Goal: Information Seeking & Learning: Check status

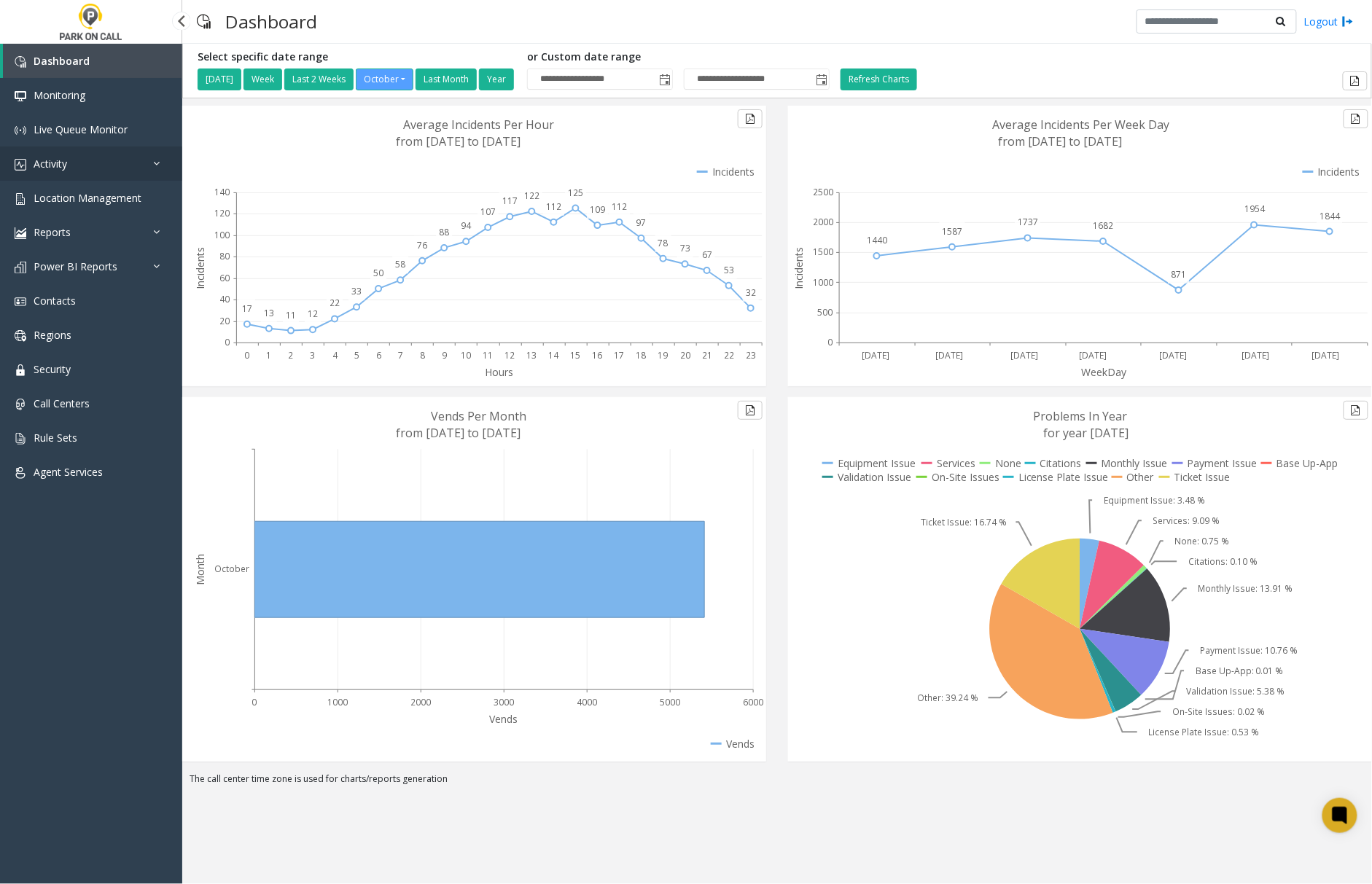
click at [62, 164] on span "Activity" at bounding box center [50, 163] width 34 height 14
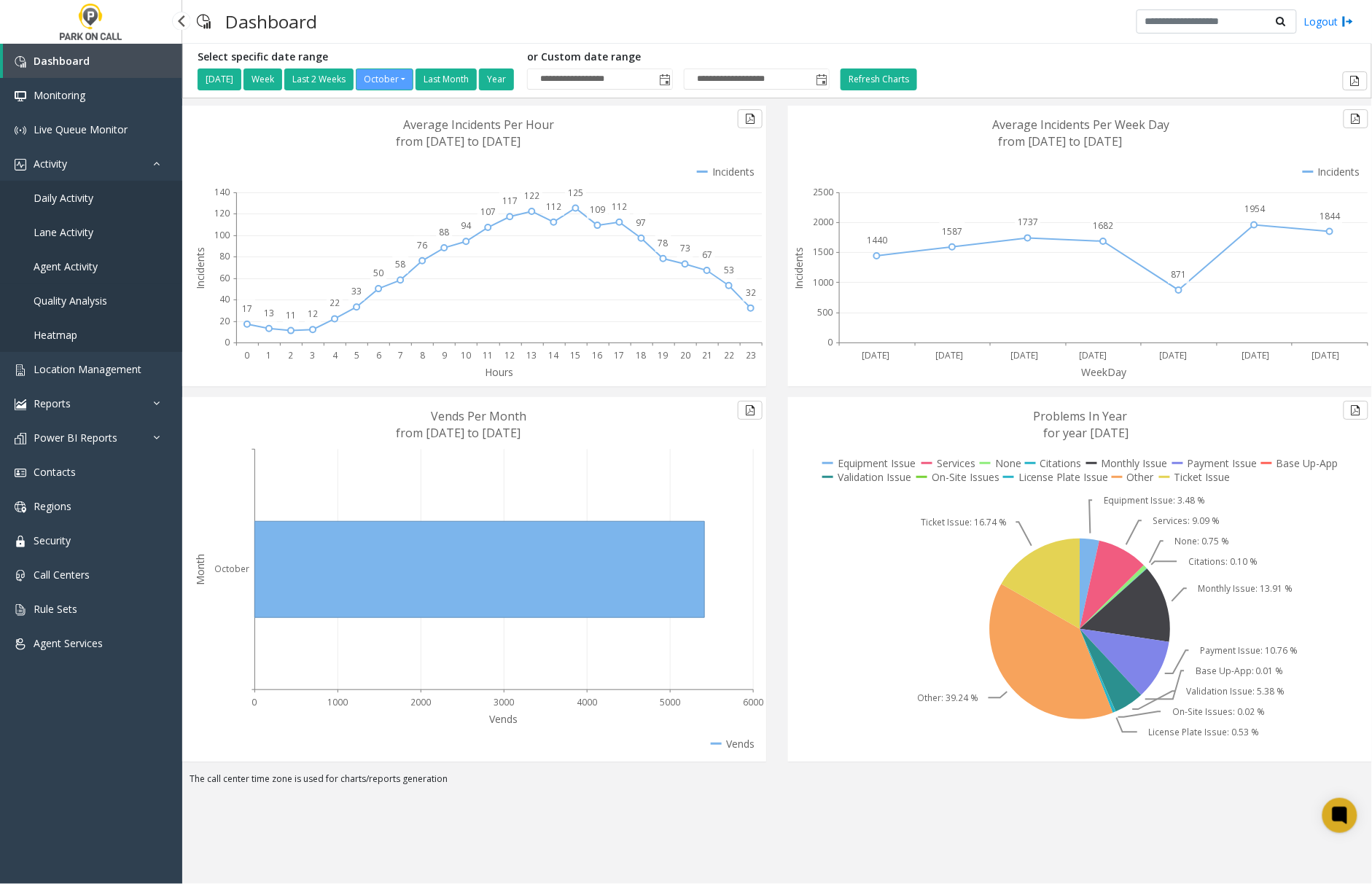
click at [74, 264] on span "Agent Activity" at bounding box center [65, 266] width 64 height 14
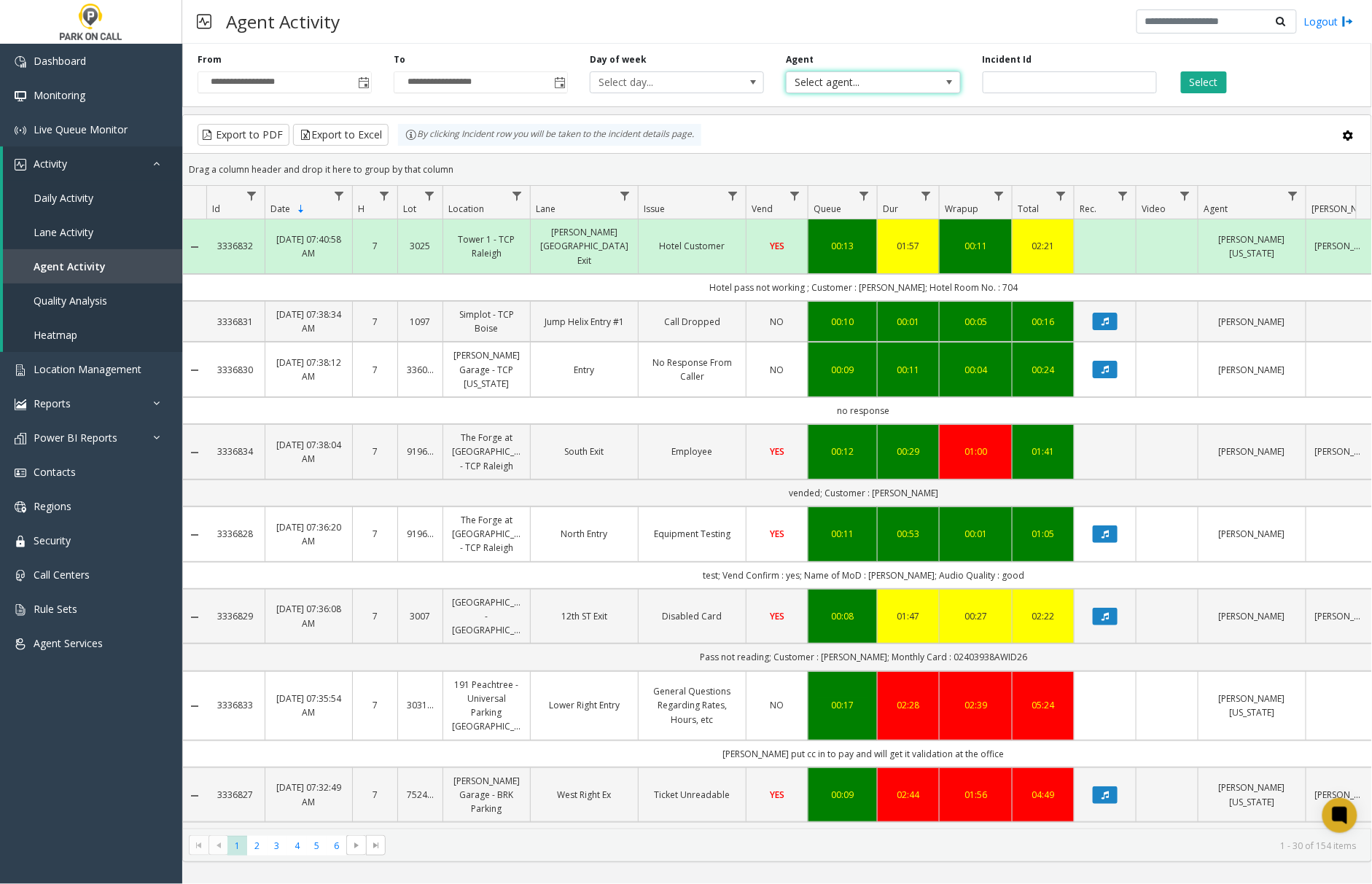
click at [916, 84] on span "Select agent..." at bounding box center [855, 82] width 138 height 20
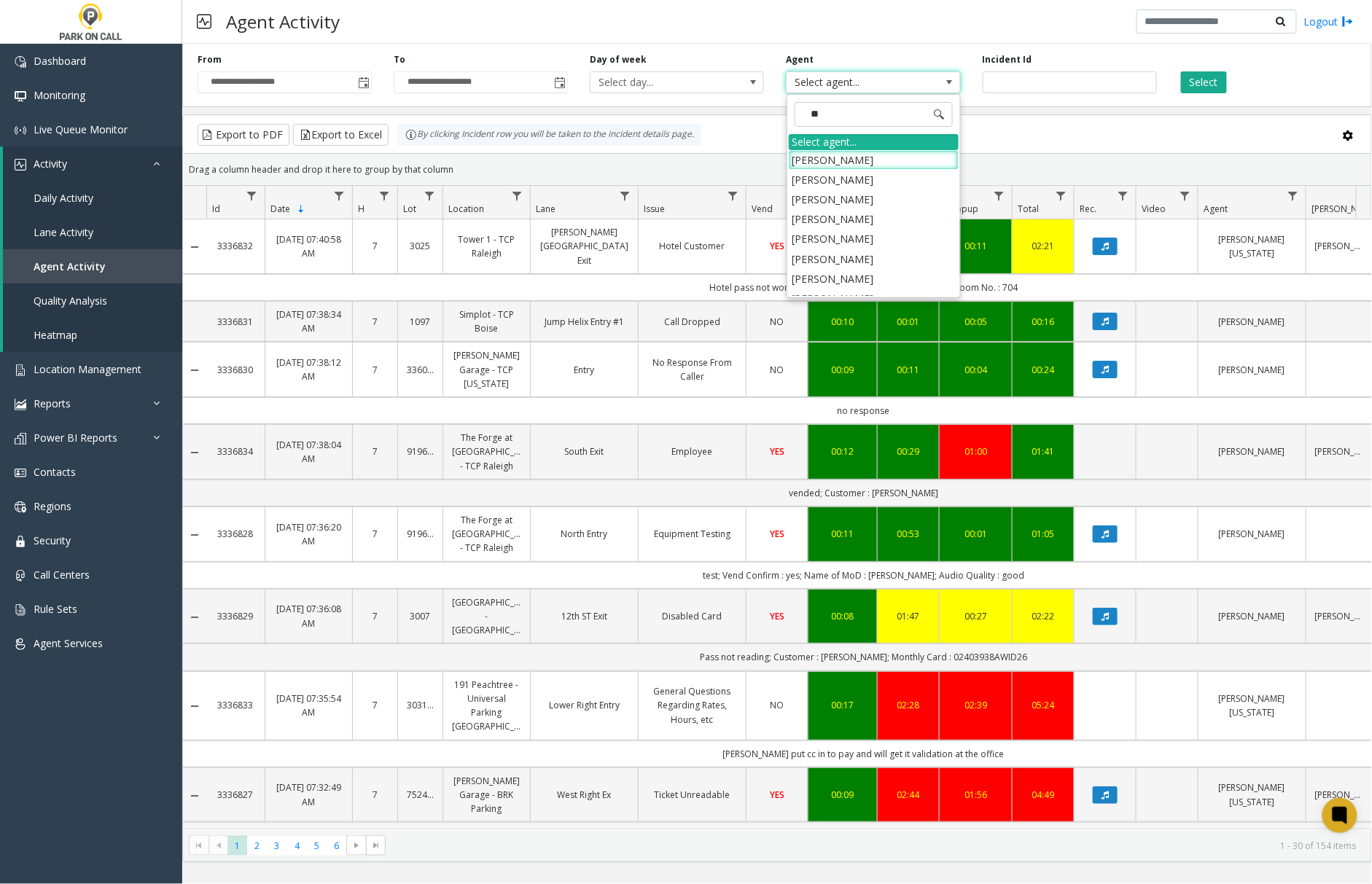
type input "***"
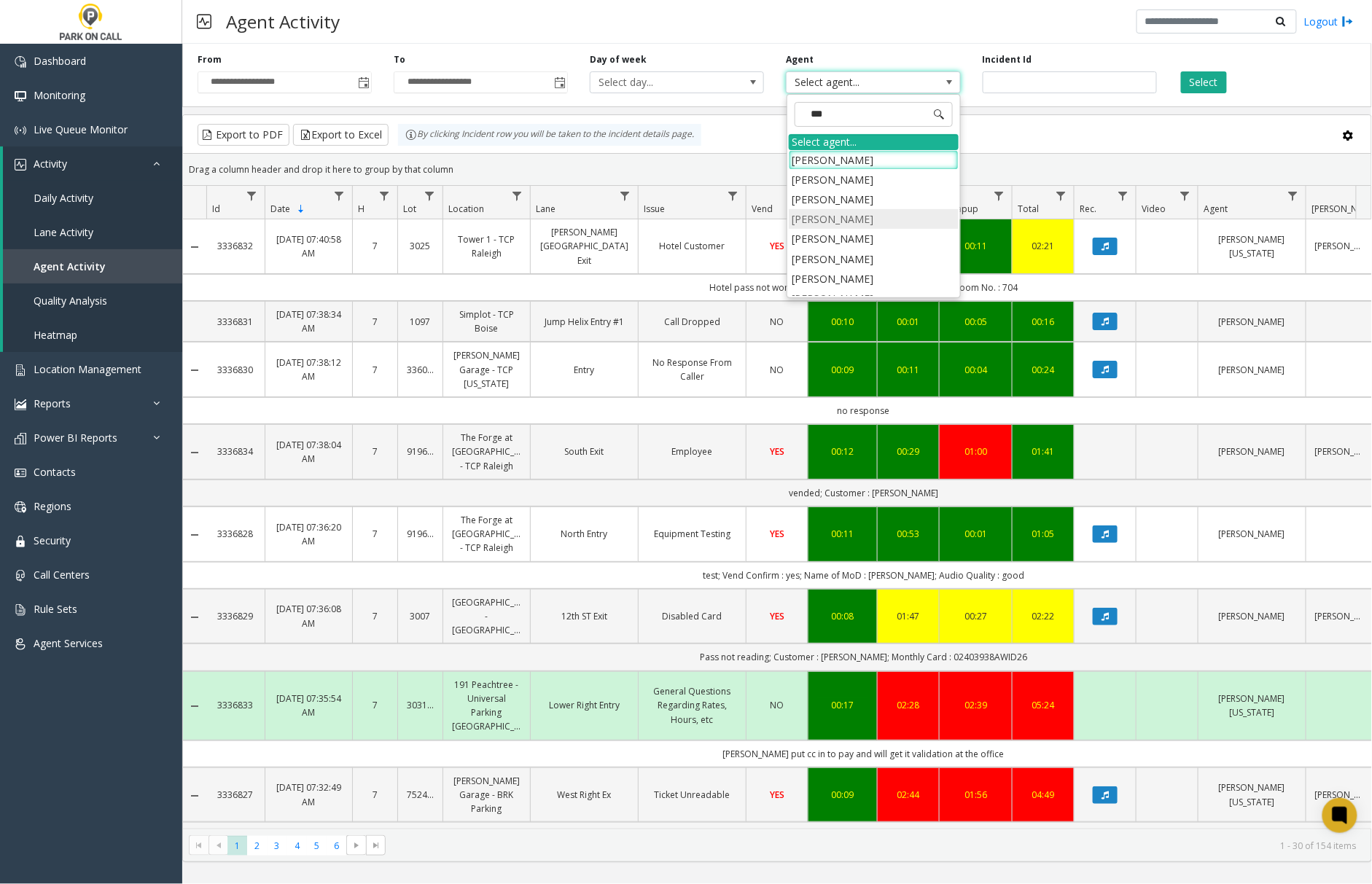
click at [870, 225] on li "[PERSON_NAME]" at bounding box center [874, 219] width 170 height 20
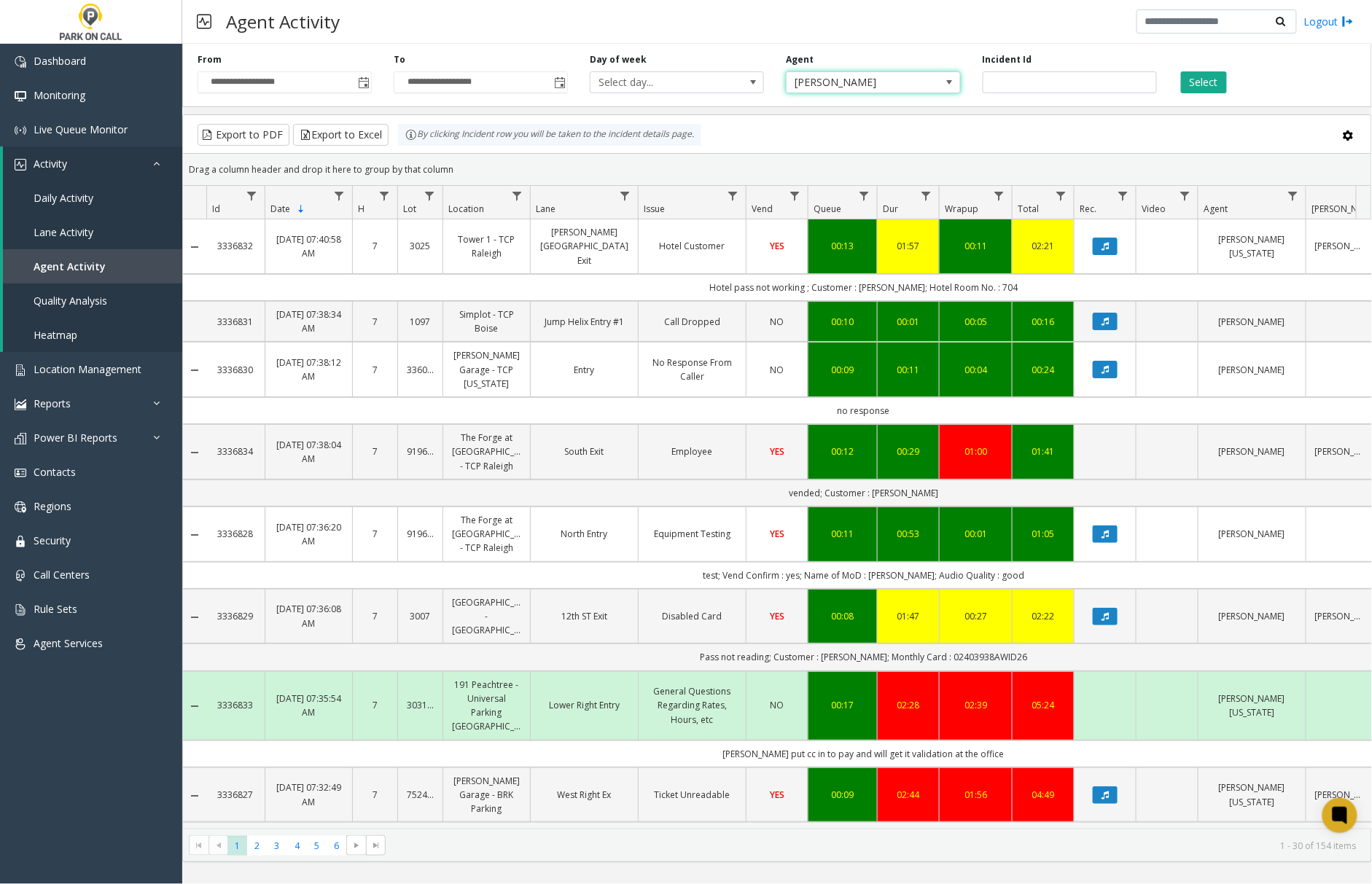
click at [948, 83] on span at bounding box center [950, 83] width 11 height 11
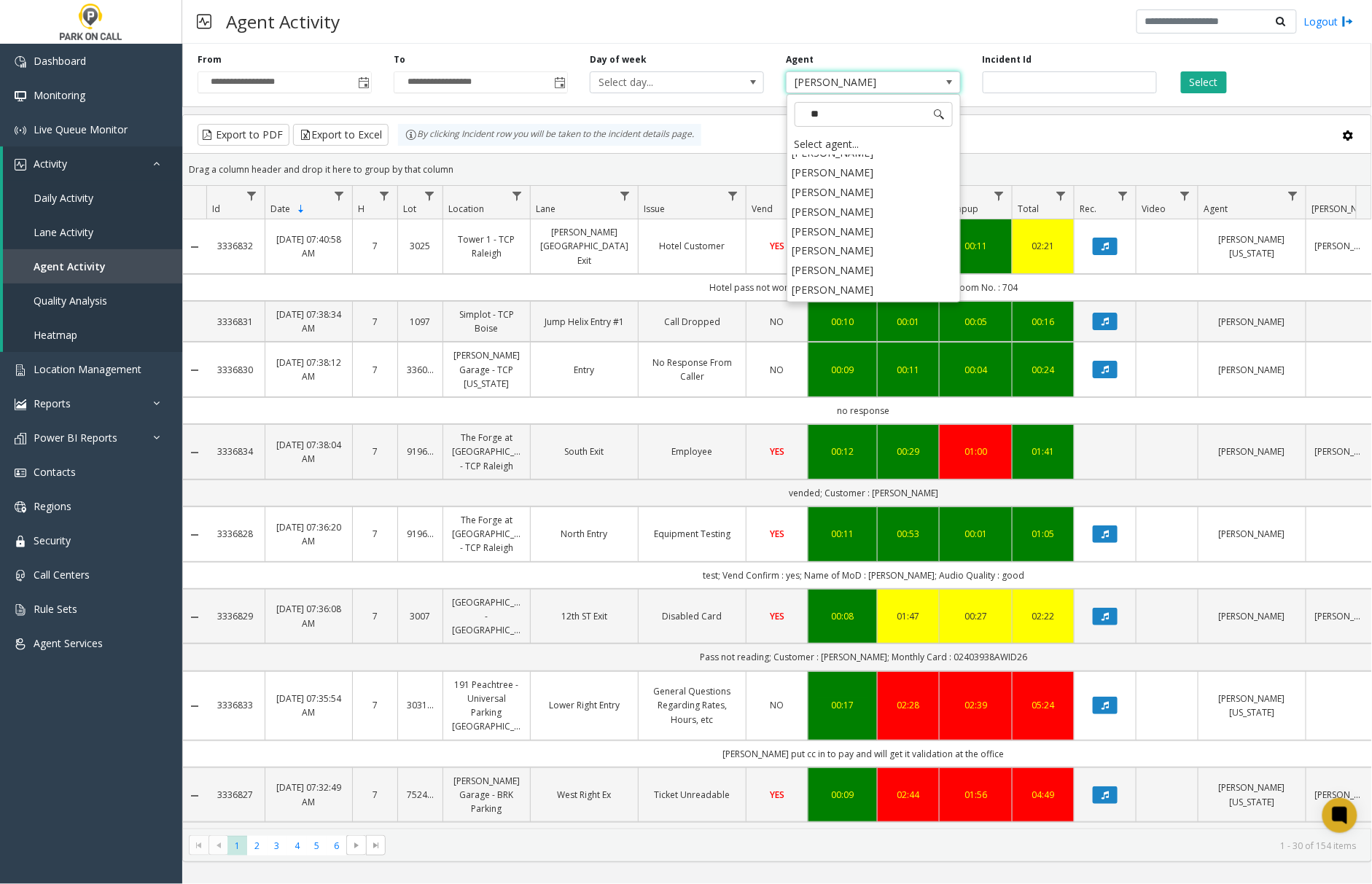
scroll to position [404, 0]
type input "***"
click at [869, 228] on li "[PERSON_NAME]" at bounding box center [874, 230] width 170 height 20
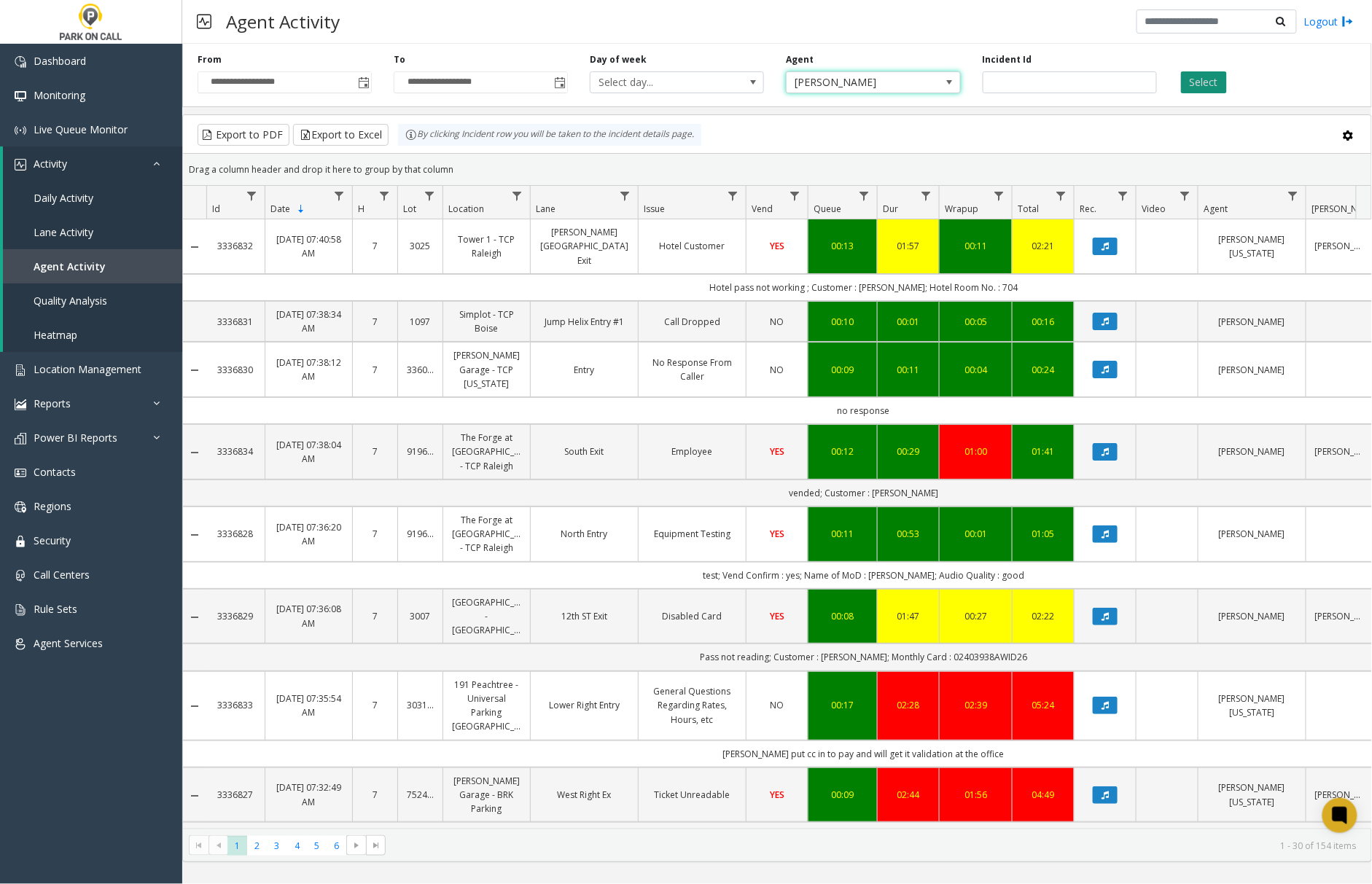
click at [1190, 84] on button "Select" at bounding box center [1204, 82] width 46 height 22
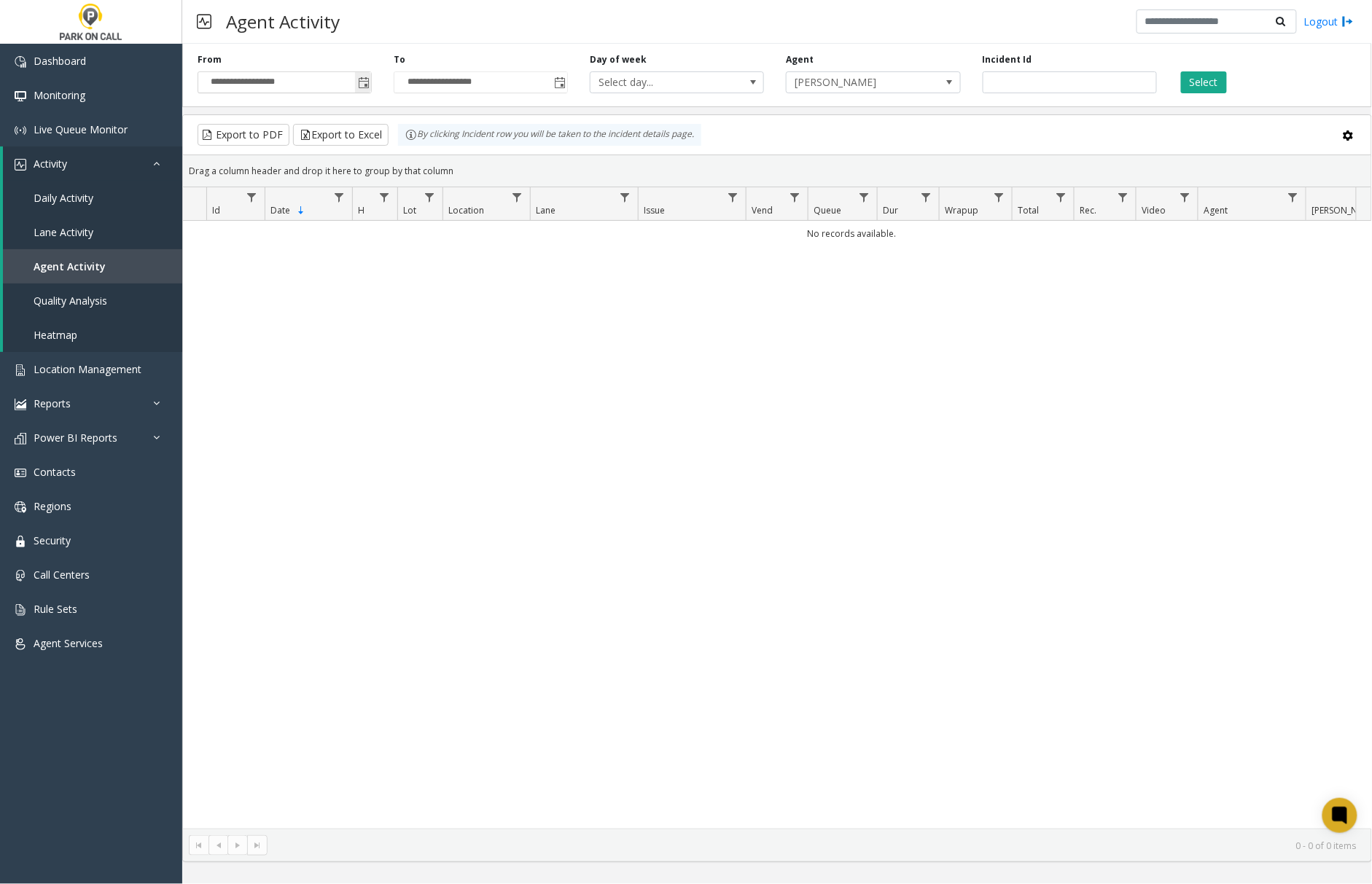
click at [363, 83] on span "Toggle popup" at bounding box center [363, 83] width 11 height 11
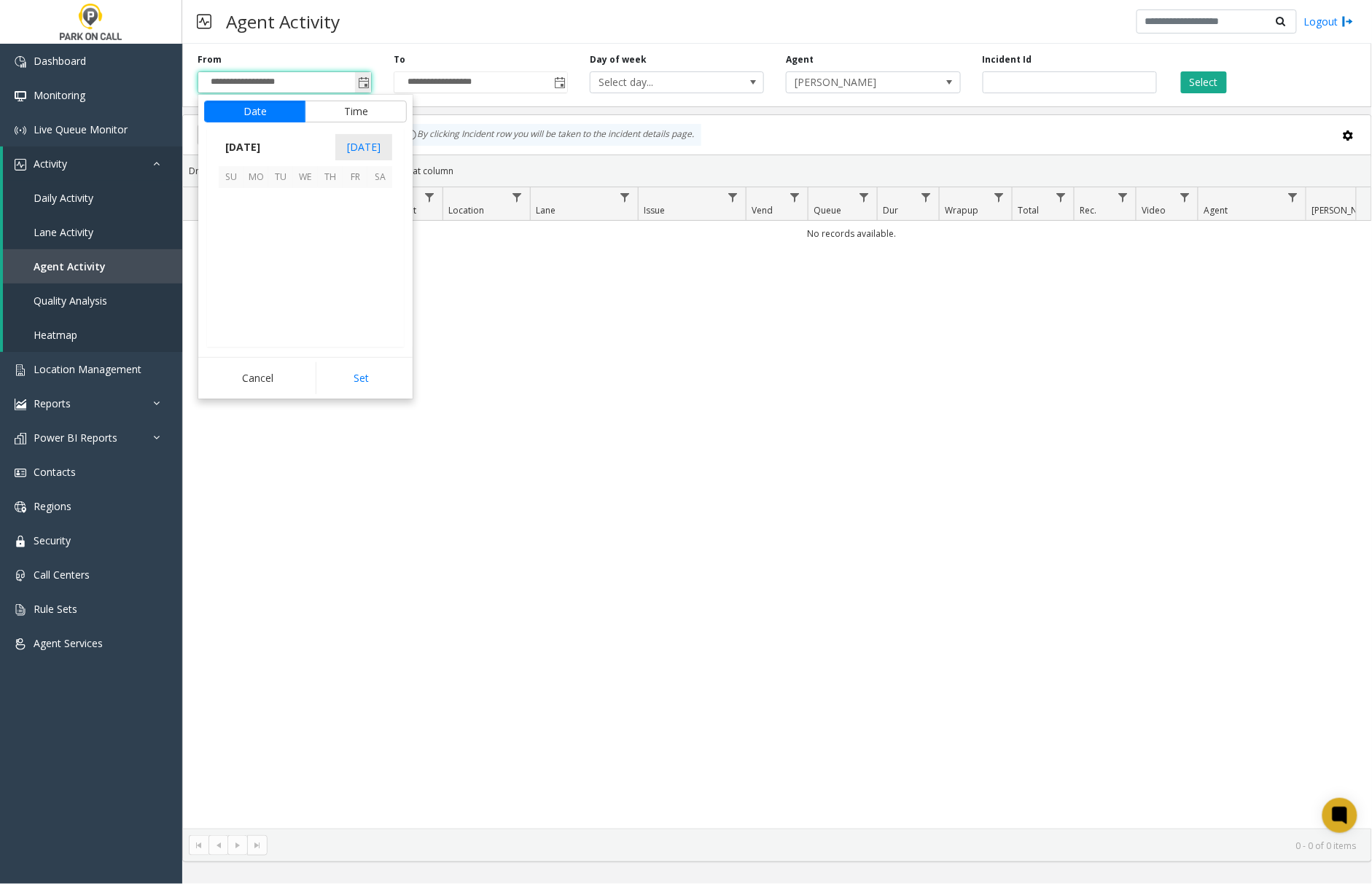
scroll to position [261832, 0]
click at [306, 203] on span "1" at bounding box center [305, 201] width 25 height 25
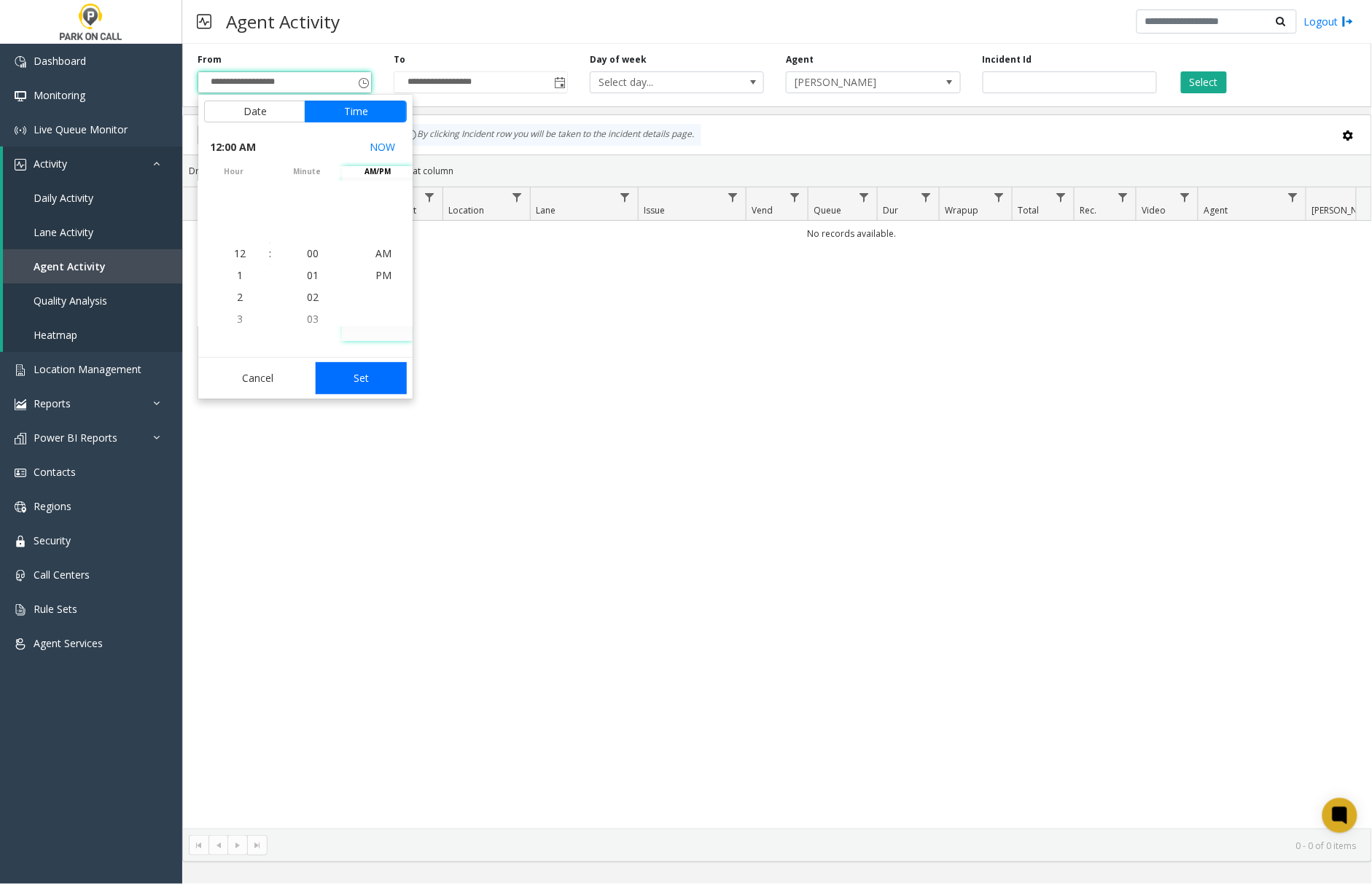
click at [357, 384] on button "Set" at bounding box center [362, 378] width 92 height 32
type input "**********"
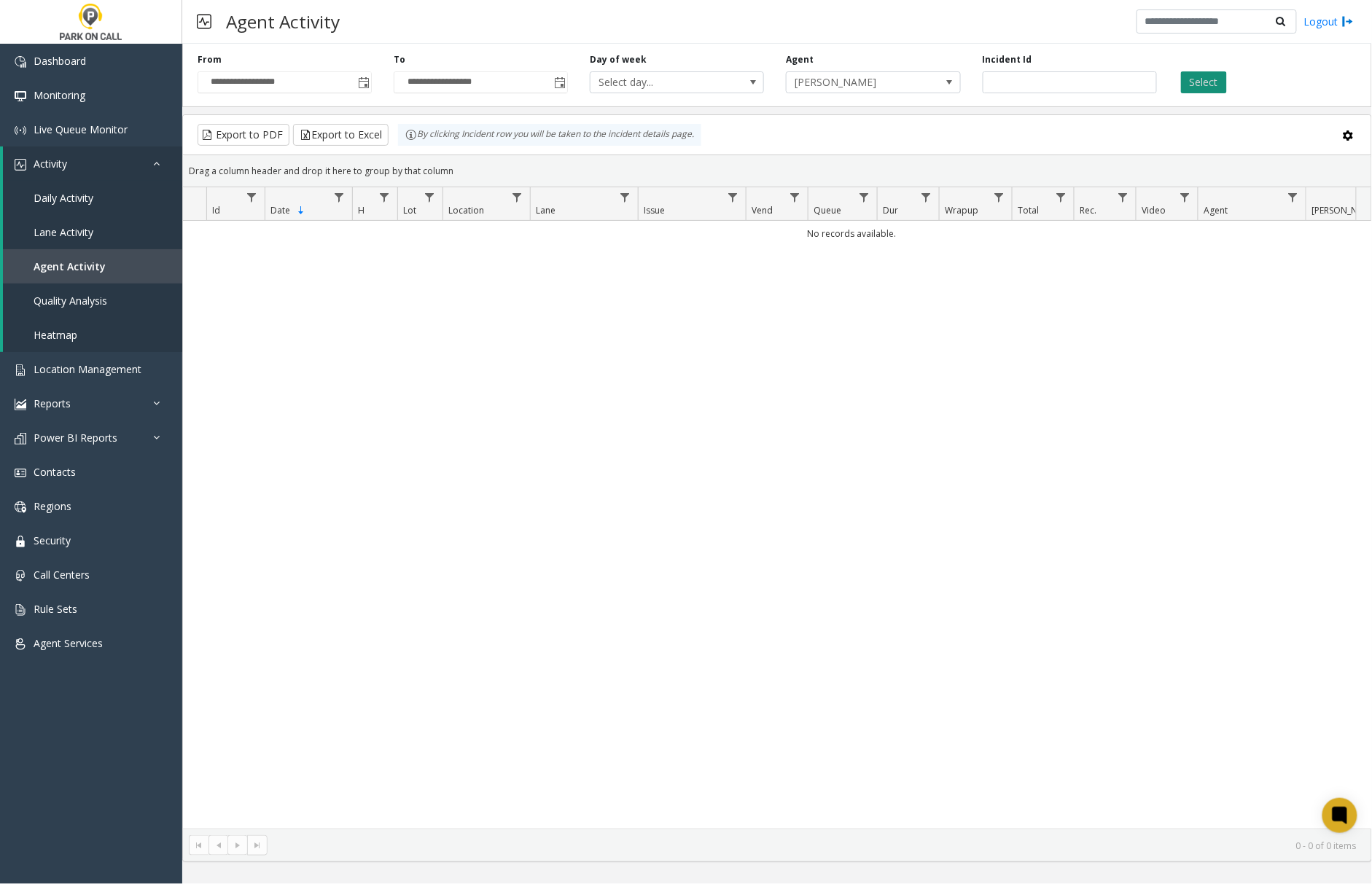
click at [1202, 80] on button "Select" at bounding box center [1204, 82] width 46 height 22
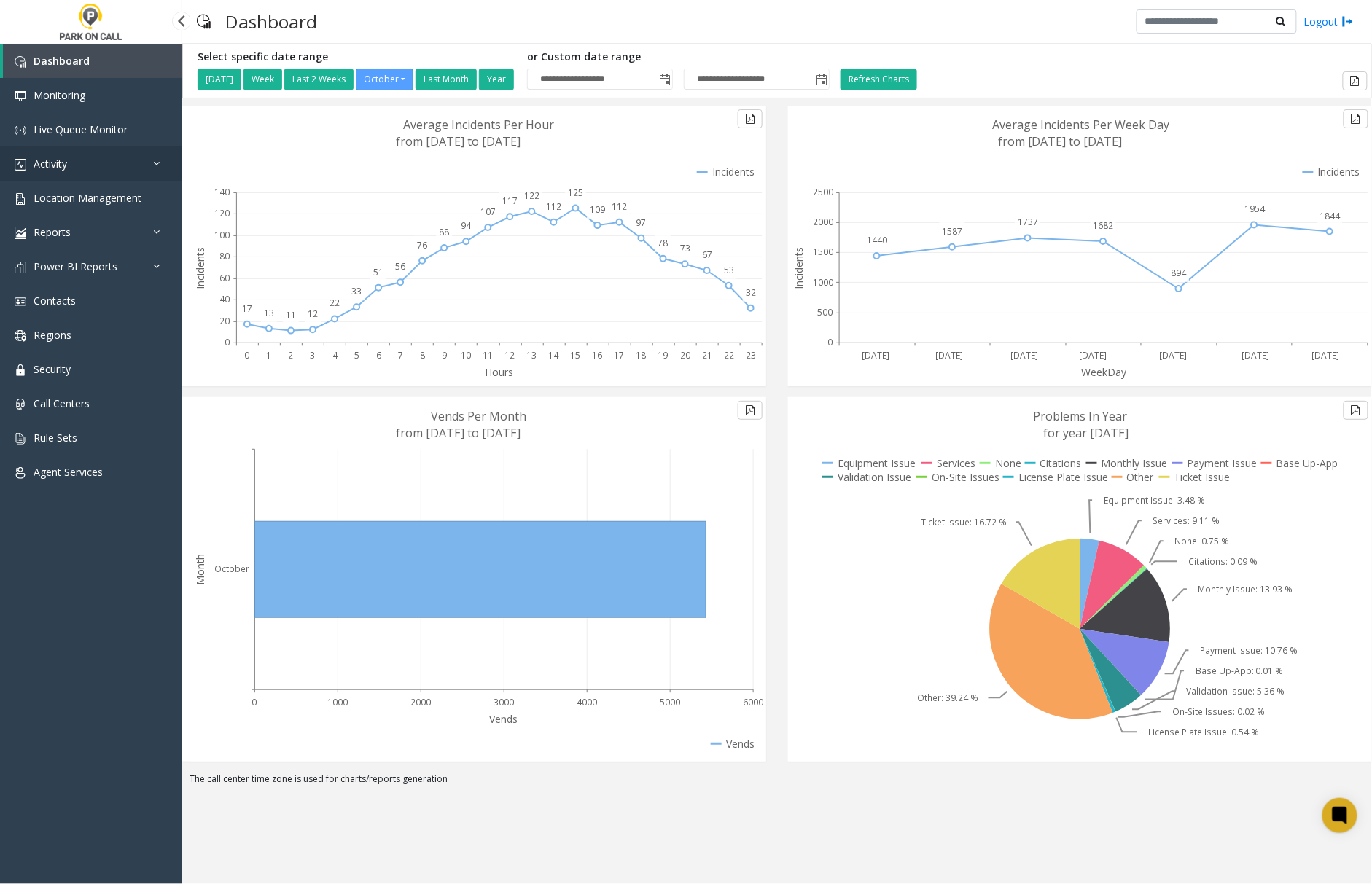
drag, startPoint x: 65, startPoint y: 164, endPoint x: 74, endPoint y: 179, distance: 17.5
click at [65, 164] on span "Activity" at bounding box center [50, 163] width 34 height 14
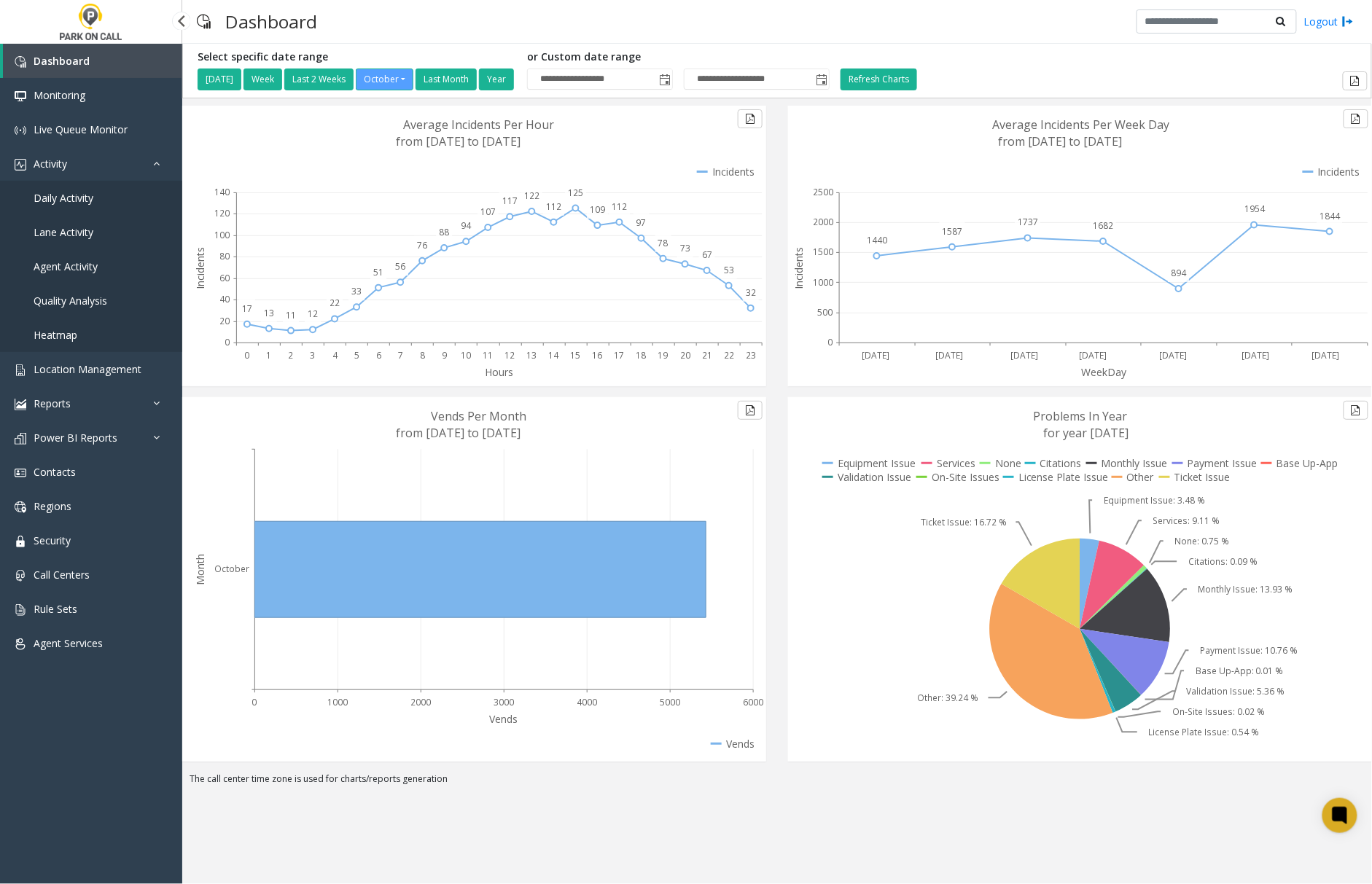
click at [70, 270] on span "Agent Activity" at bounding box center [65, 266] width 64 height 14
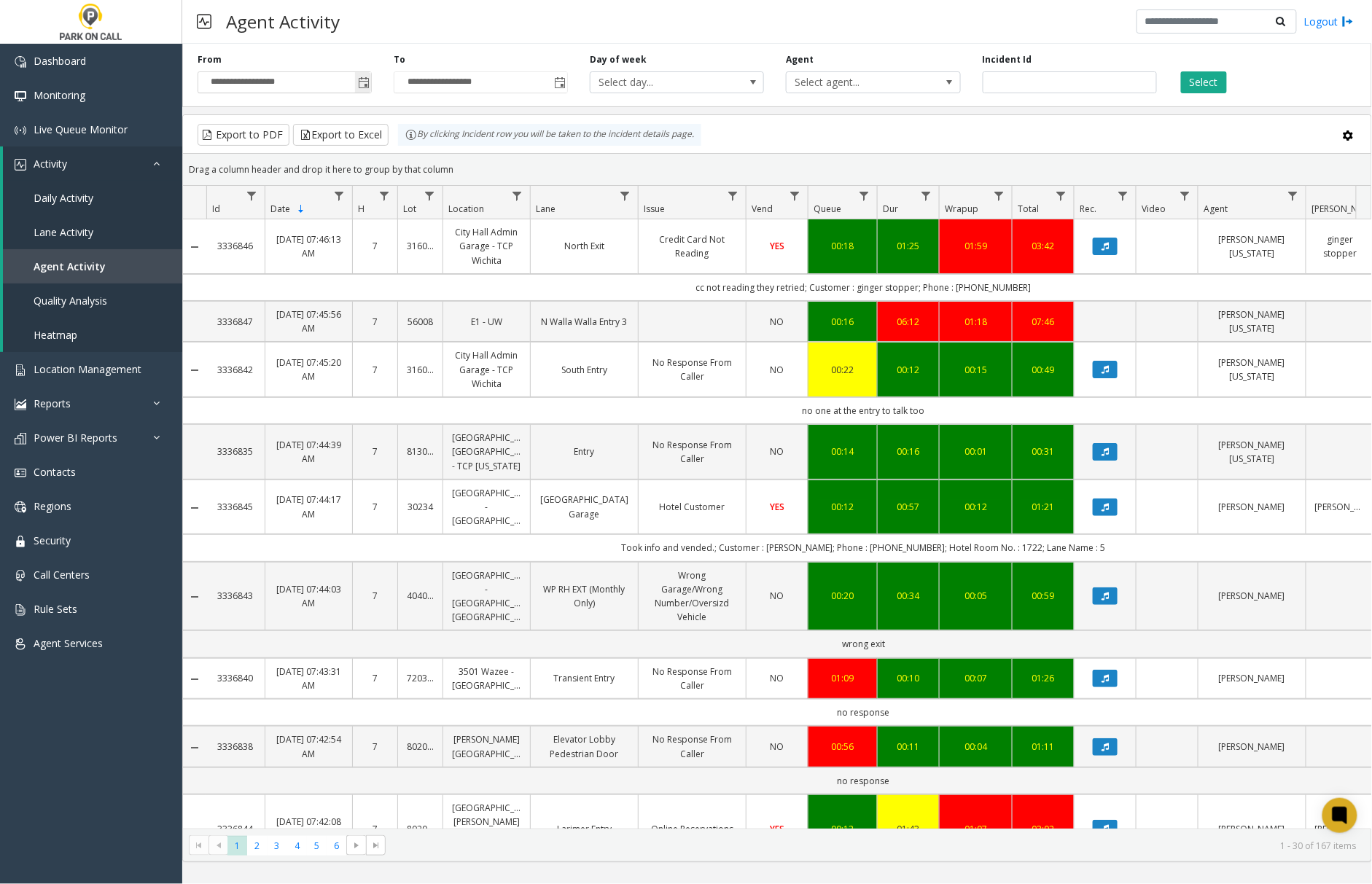
click at [362, 83] on span "Toggle popup" at bounding box center [363, 83] width 11 height 11
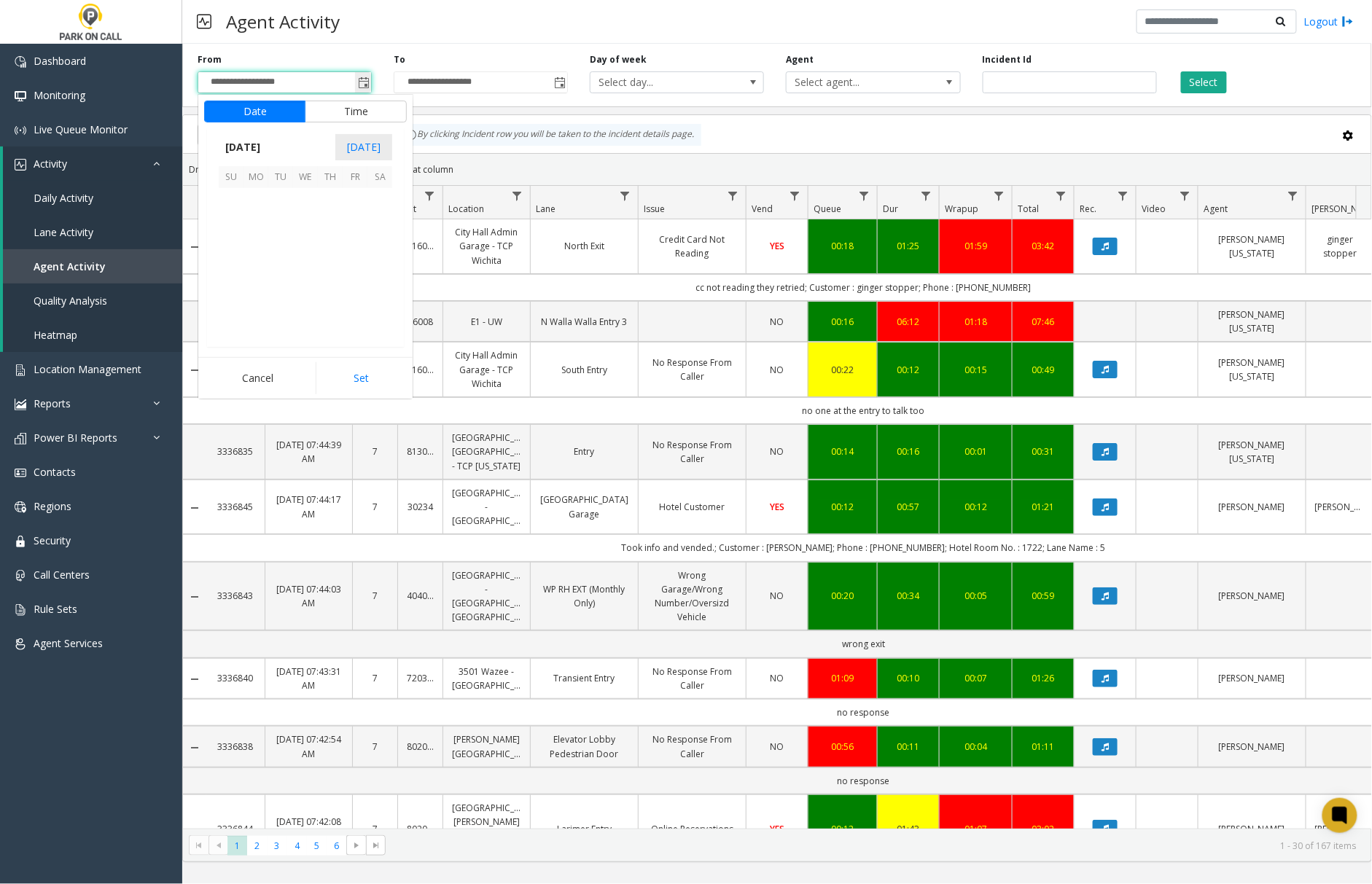
scroll to position [261832, 0]
click at [260, 224] on span "6" at bounding box center [255, 225] width 25 height 25
click at [379, 385] on button "Set" at bounding box center [362, 378] width 92 height 32
type input "**********"
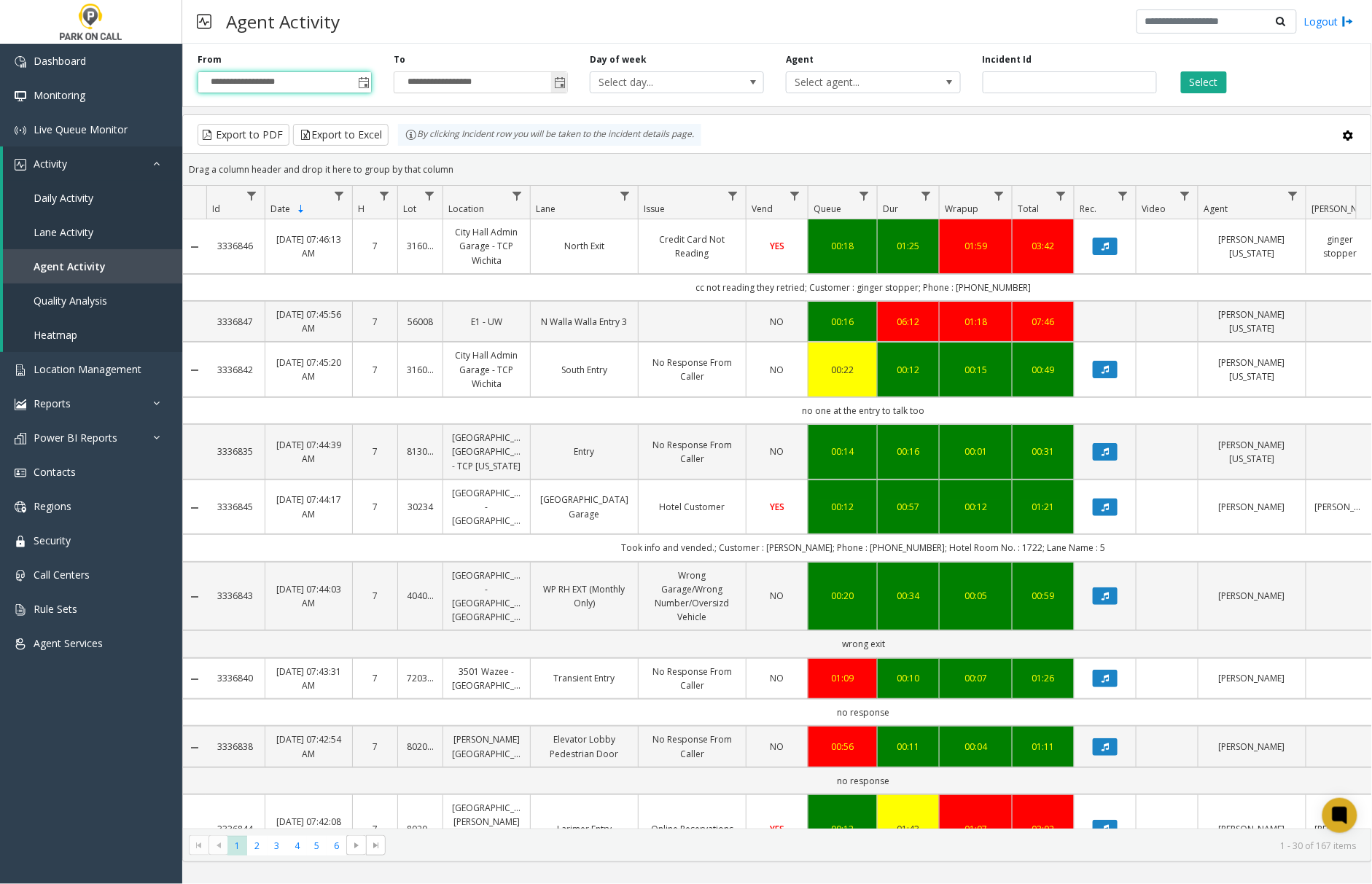
click at [562, 84] on span "Toggle popup" at bounding box center [560, 83] width 11 height 11
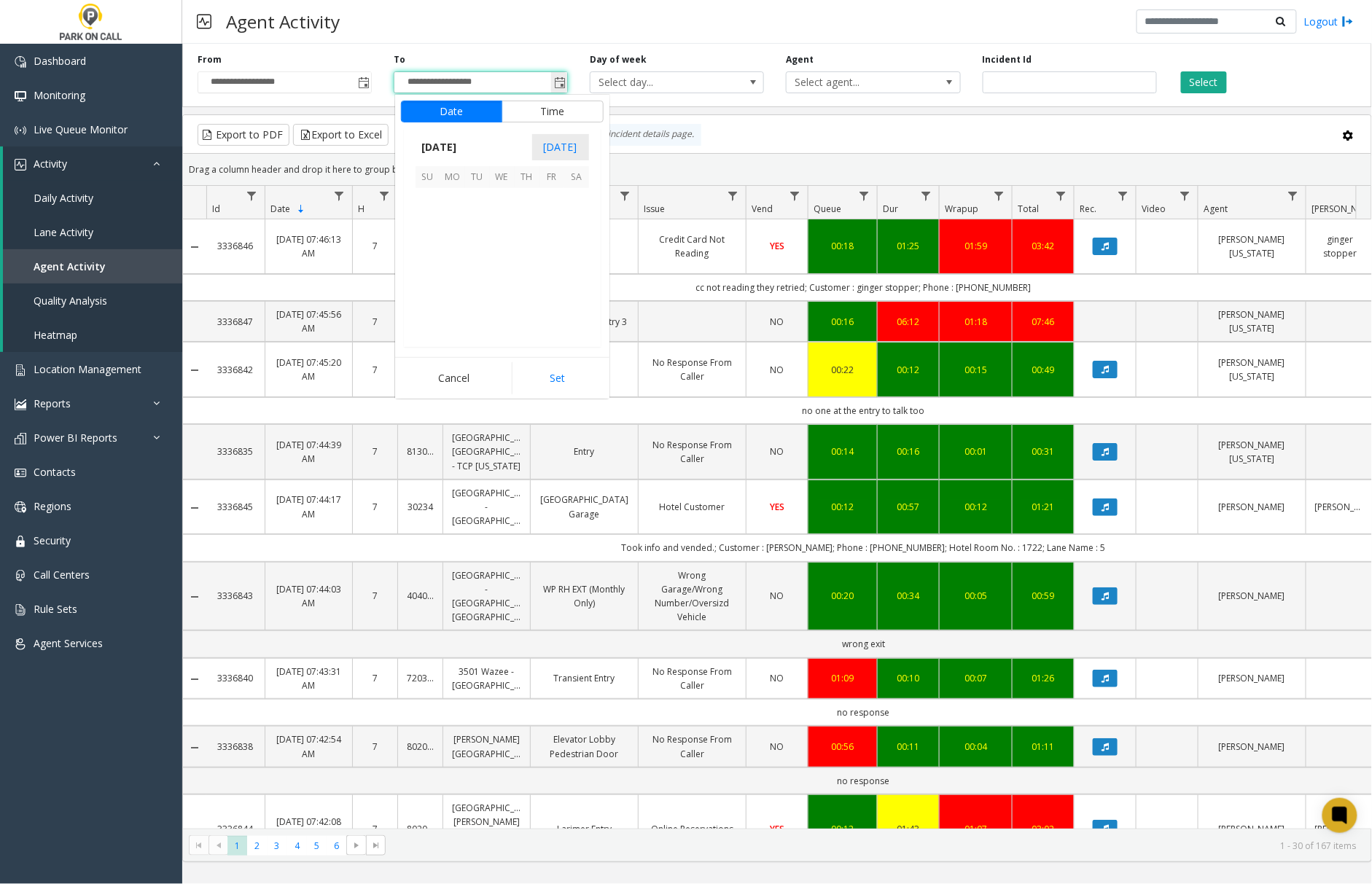
scroll to position [22, 0]
click at [454, 224] on span "6" at bounding box center [453, 225] width 25 height 25
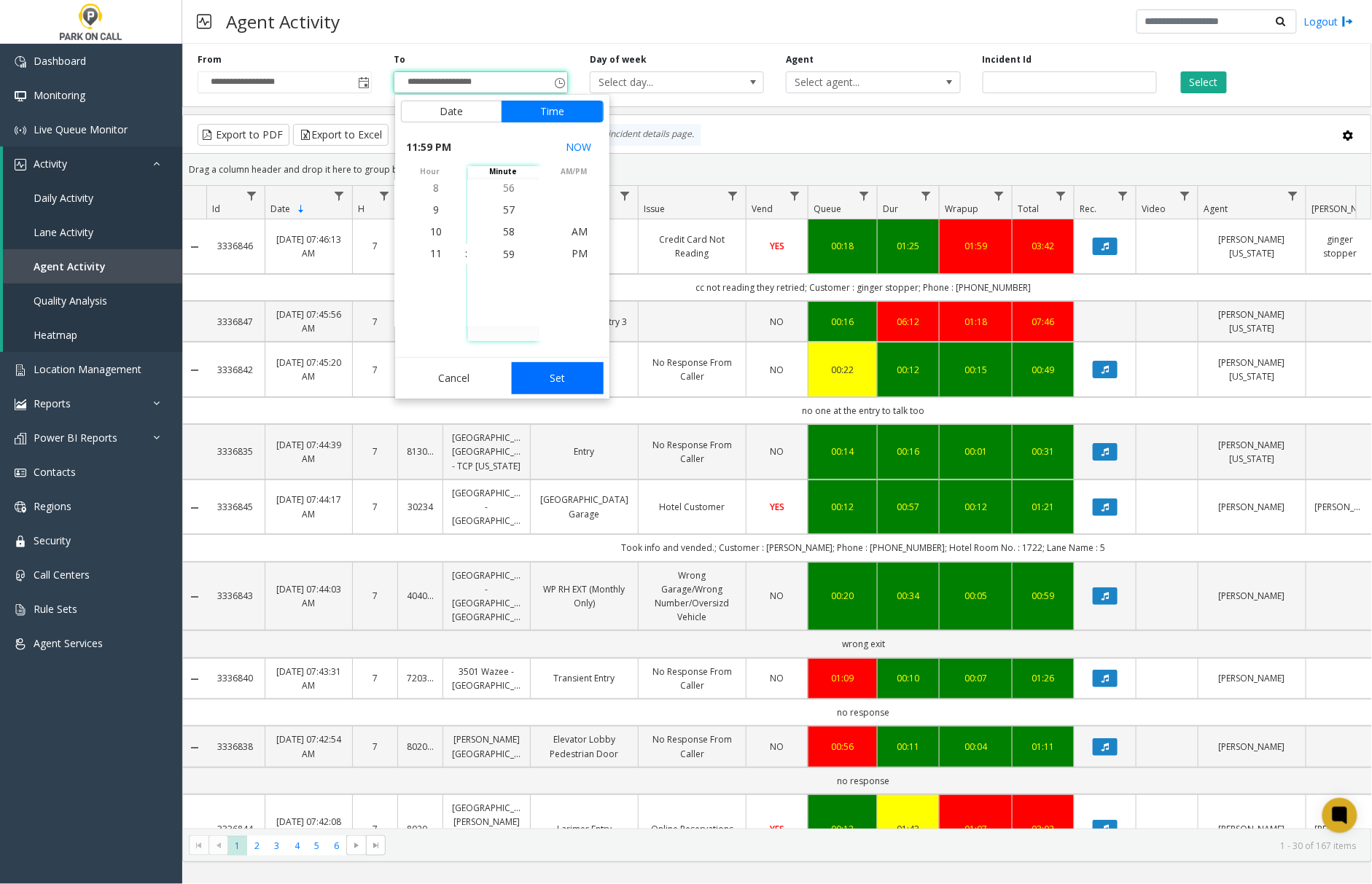
click at [546, 383] on button "Set" at bounding box center [557, 378] width 92 height 32
type input "**********"
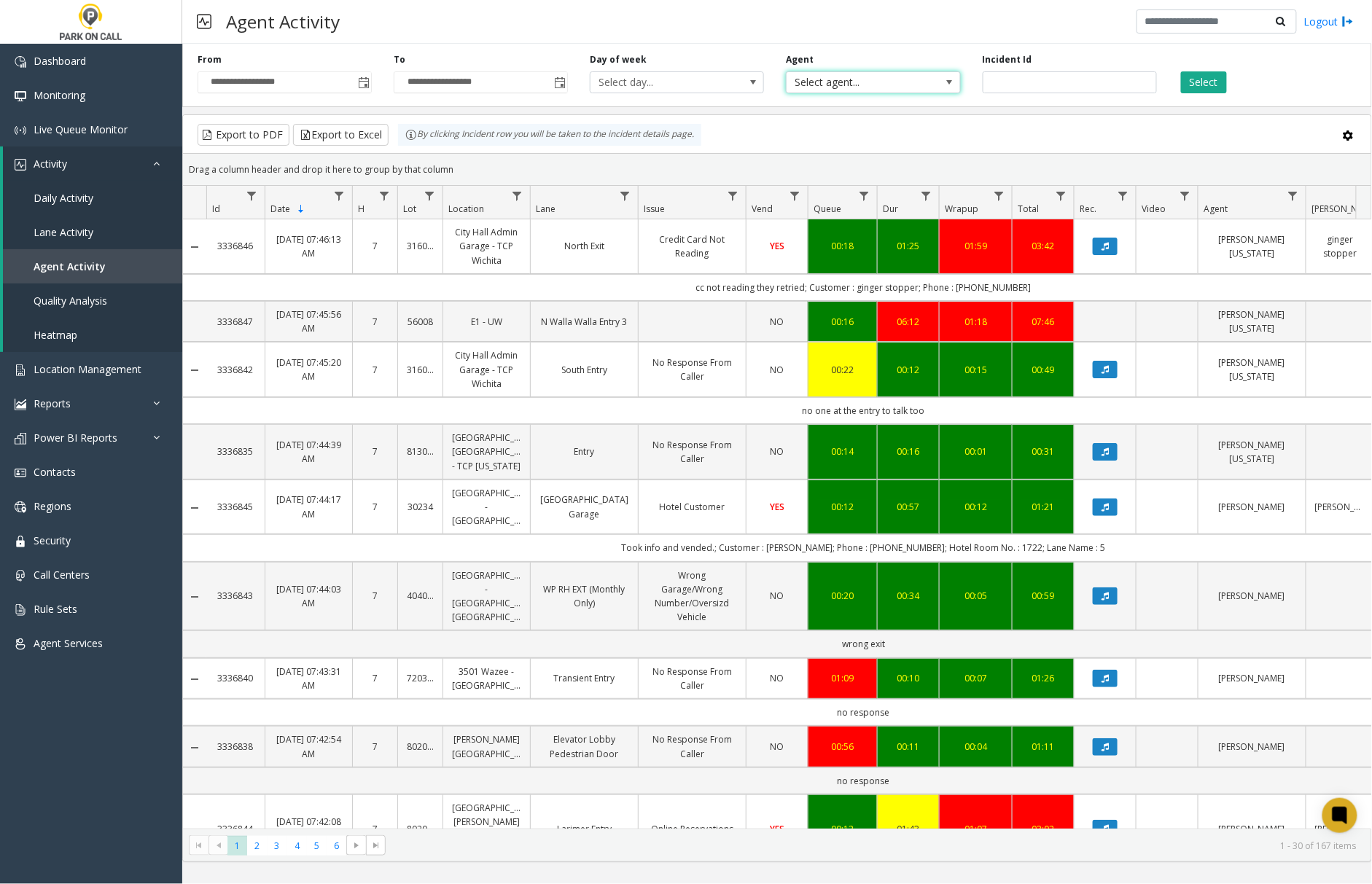
click at [835, 89] on span "Select agent..." at bounding box center [855, 82] width 138 height 20
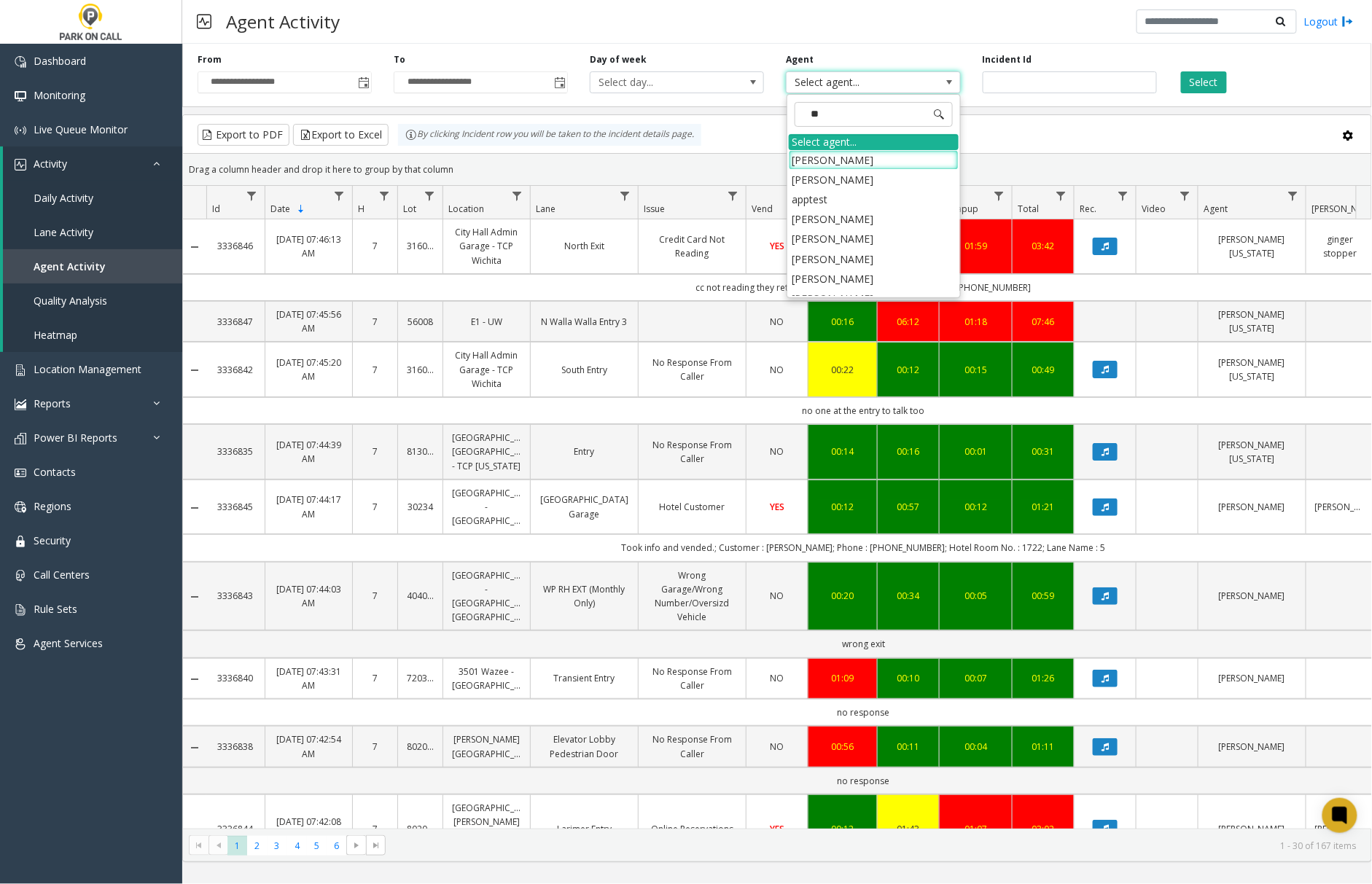
type input "***"
click at [849, 164] on li "[PERSON_NAME]" at bounding box center [874, 160] width 170 height 20
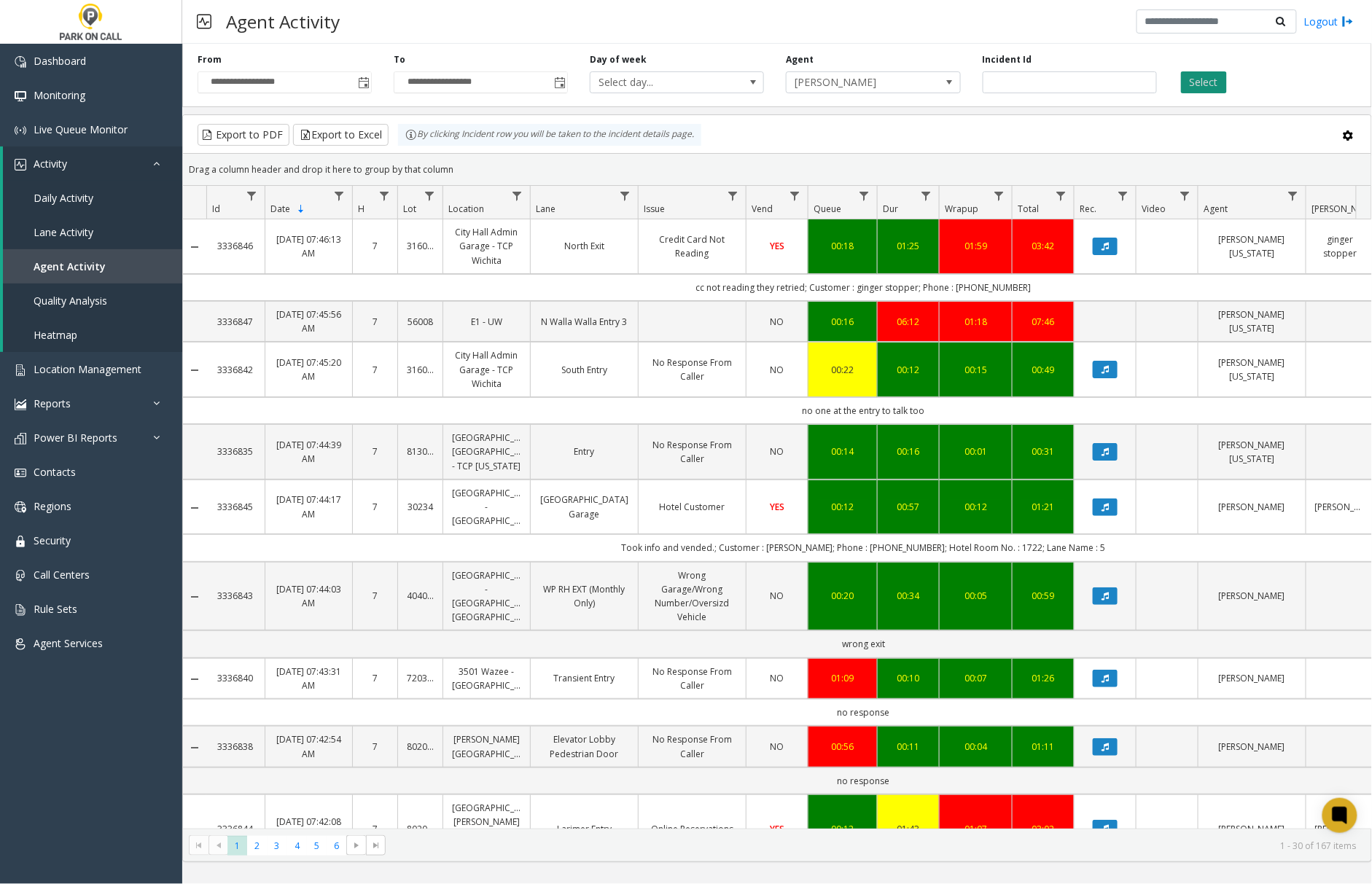
click at [1208, 83] on button "Select" at bounding box center [1204, 82] width 46 height 22
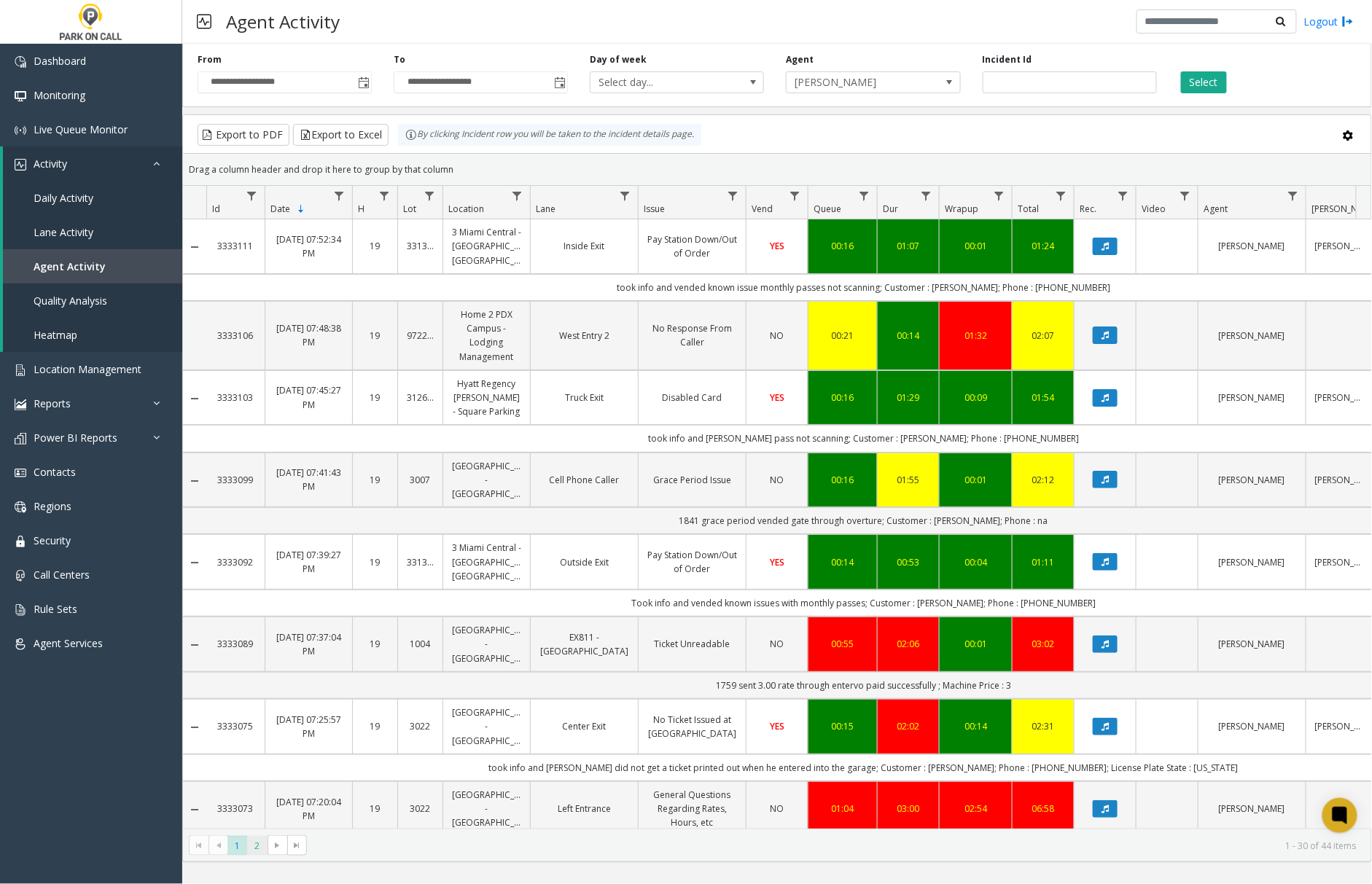
click at [252, 849] on span "2" at bounding box center [257, 846] width 20 height 20
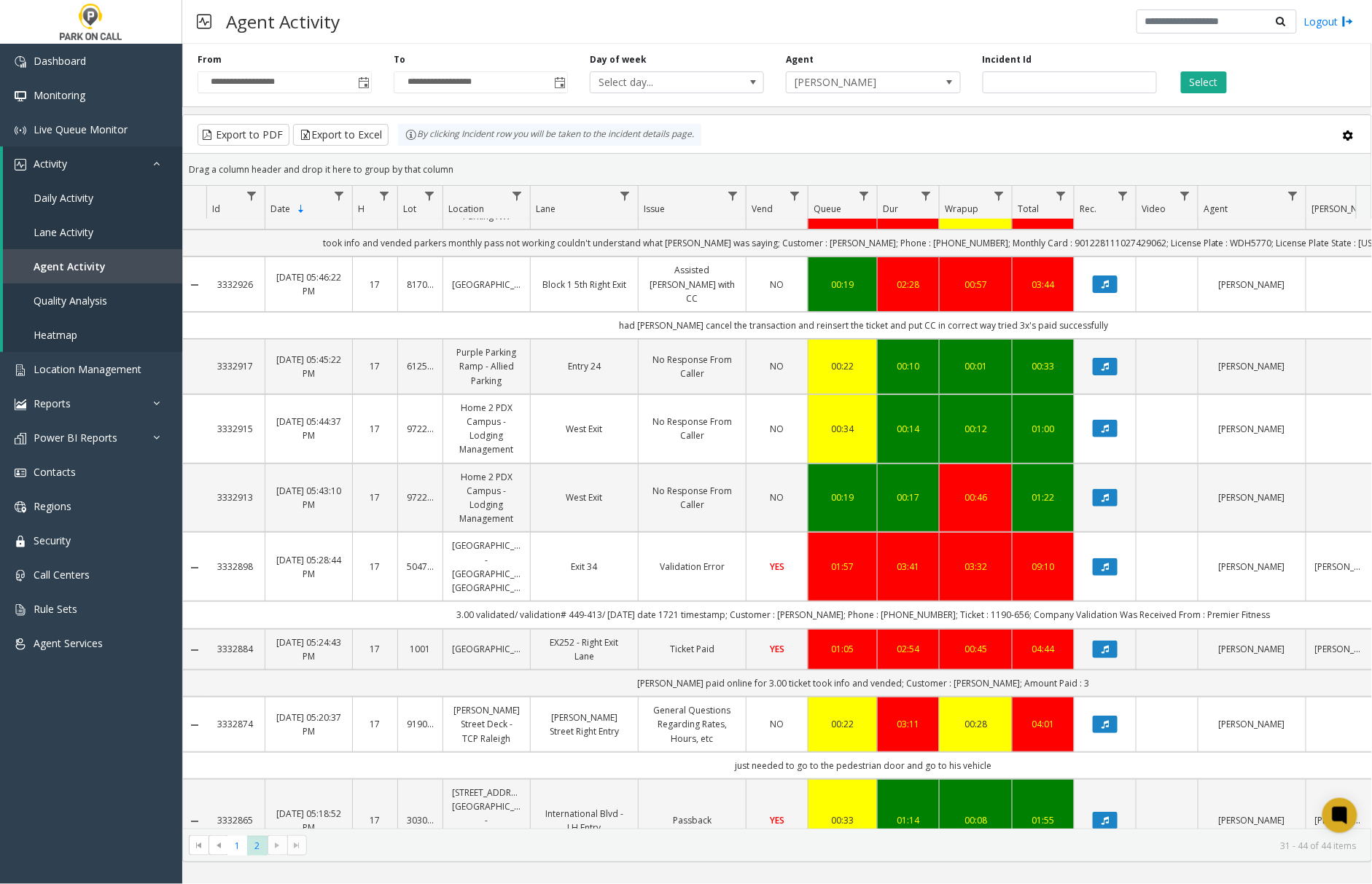
scroll to position [515, 0]
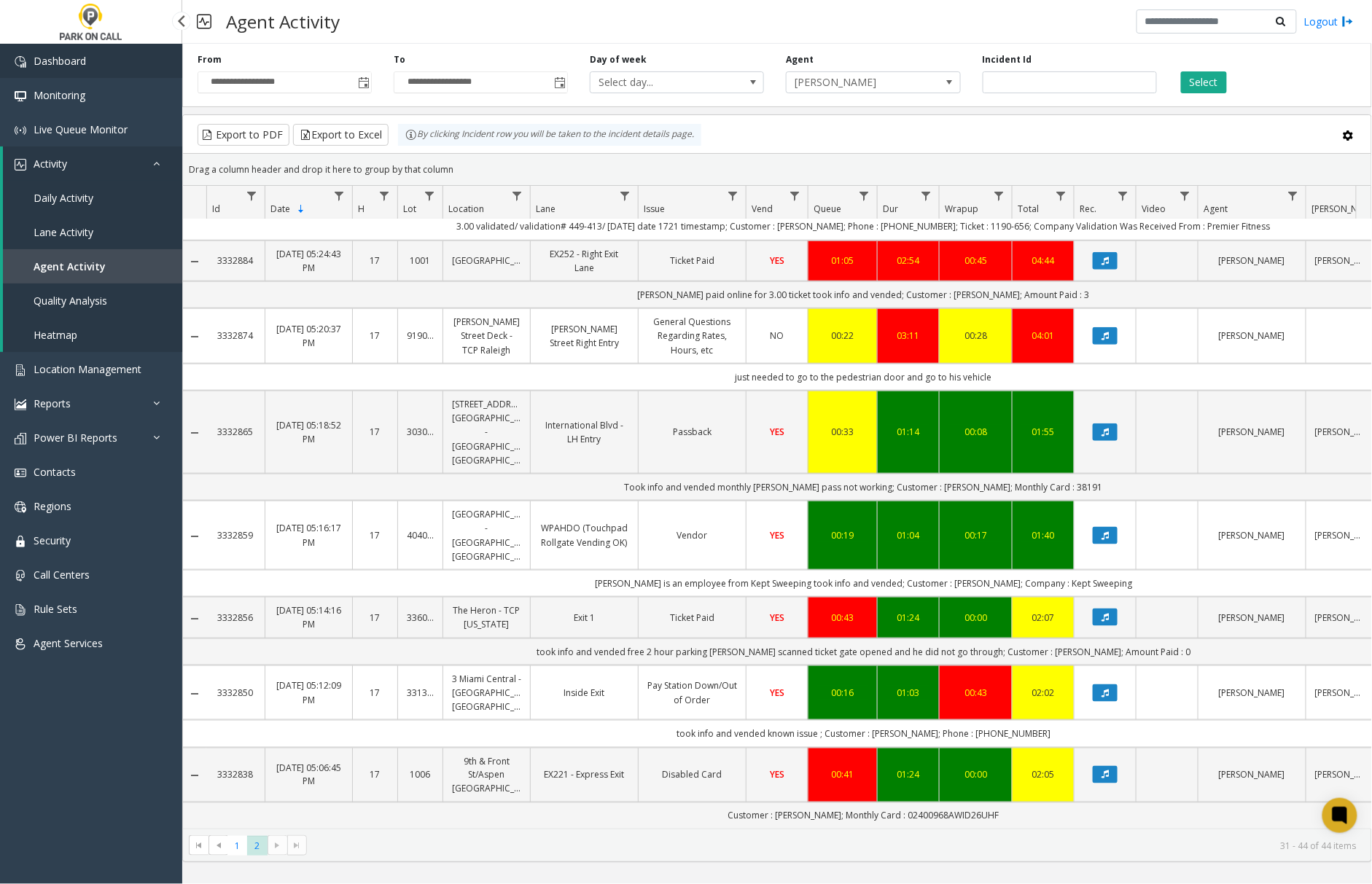
click at [56, 63] on span "Dashboard" at bounding box center [60, 61] width 52 height 14
